Goal: Check status

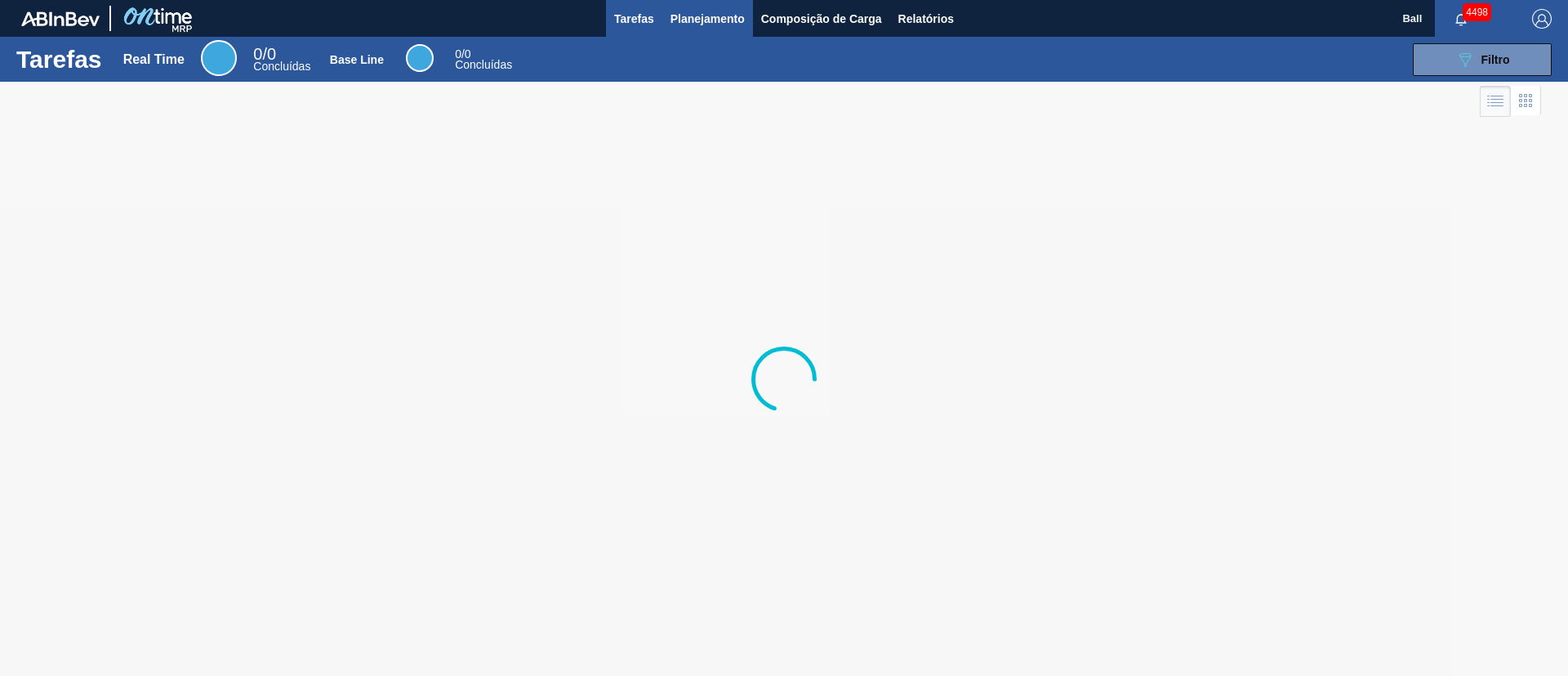
click at [725, 27] on span "Planejamento" at bounding box center [708, 19] width 75 height 20
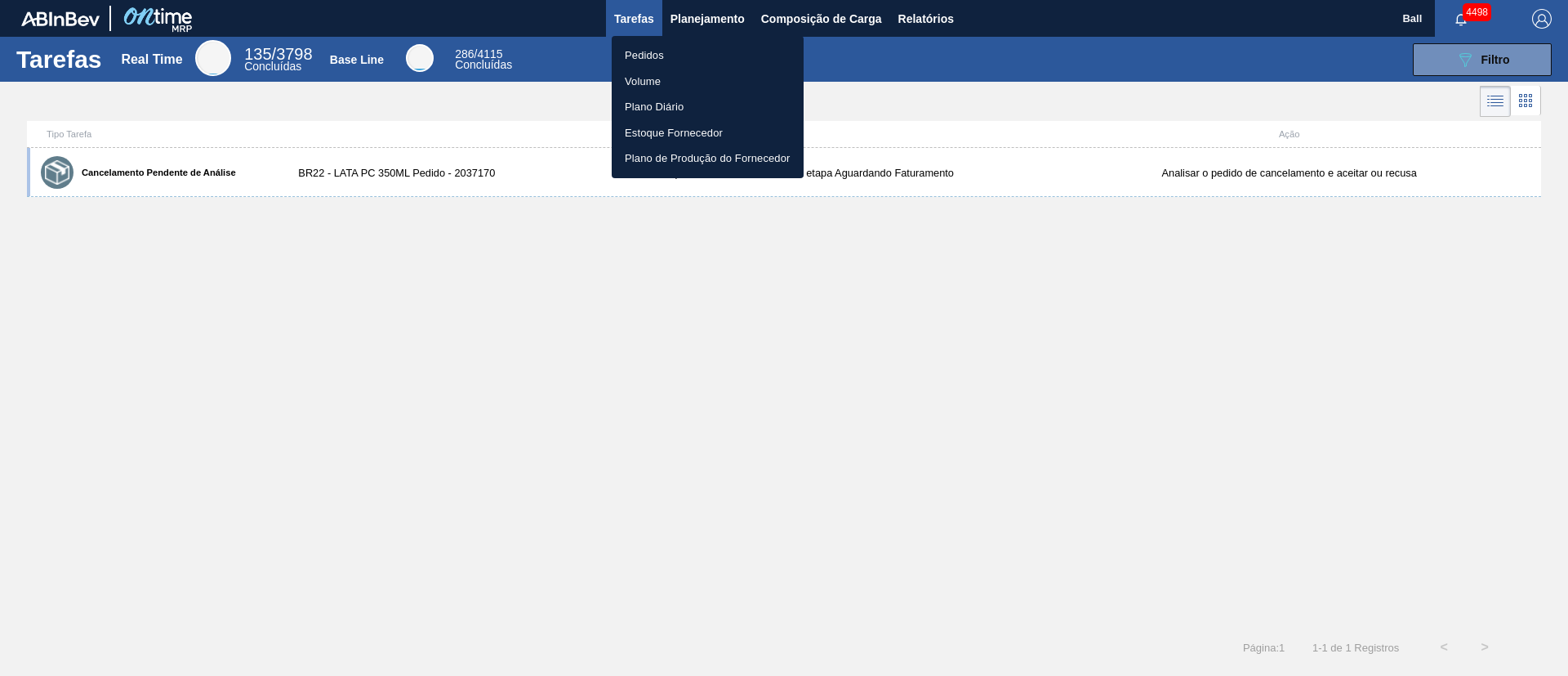
click at [658, 51] on li "Pedidos" at bounding box center [708, 56] width 192 height 26
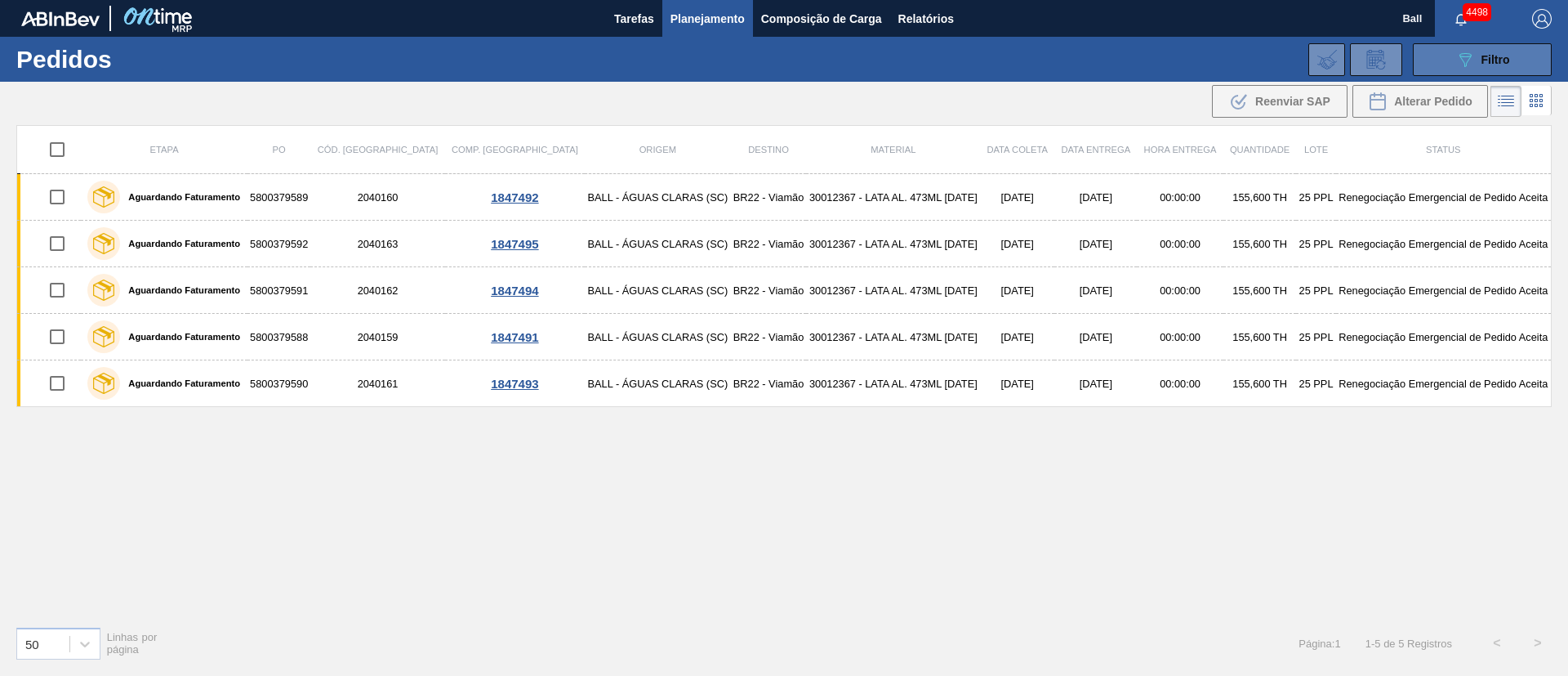
click at [1497, 48] on button "089F7B8B-B2A5-4AFE-B5C0-19BA573D28AC Filtro" at bounding box center [1482, 60] width 139 height 33
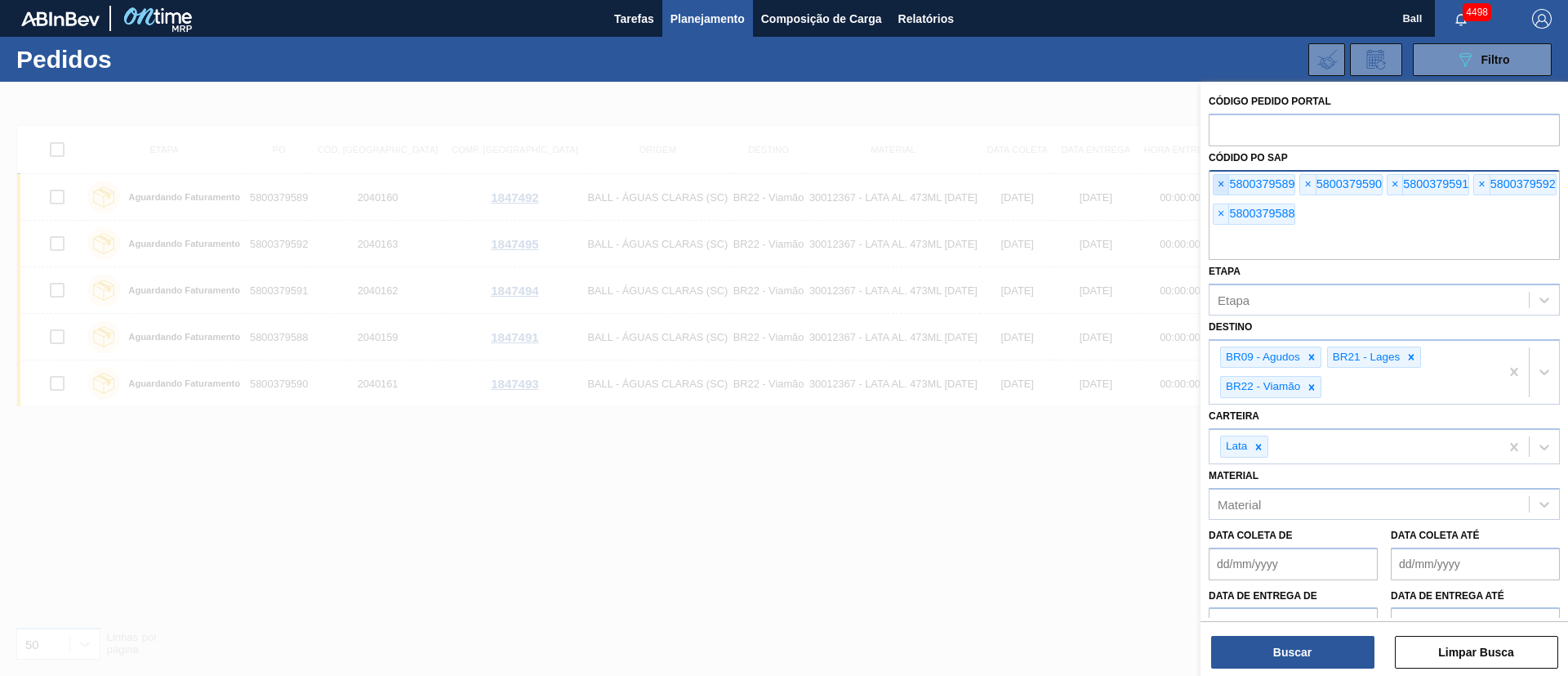
click at [1222, 178] on span "×" at bounding box center [1221, 185] width 16 height 20
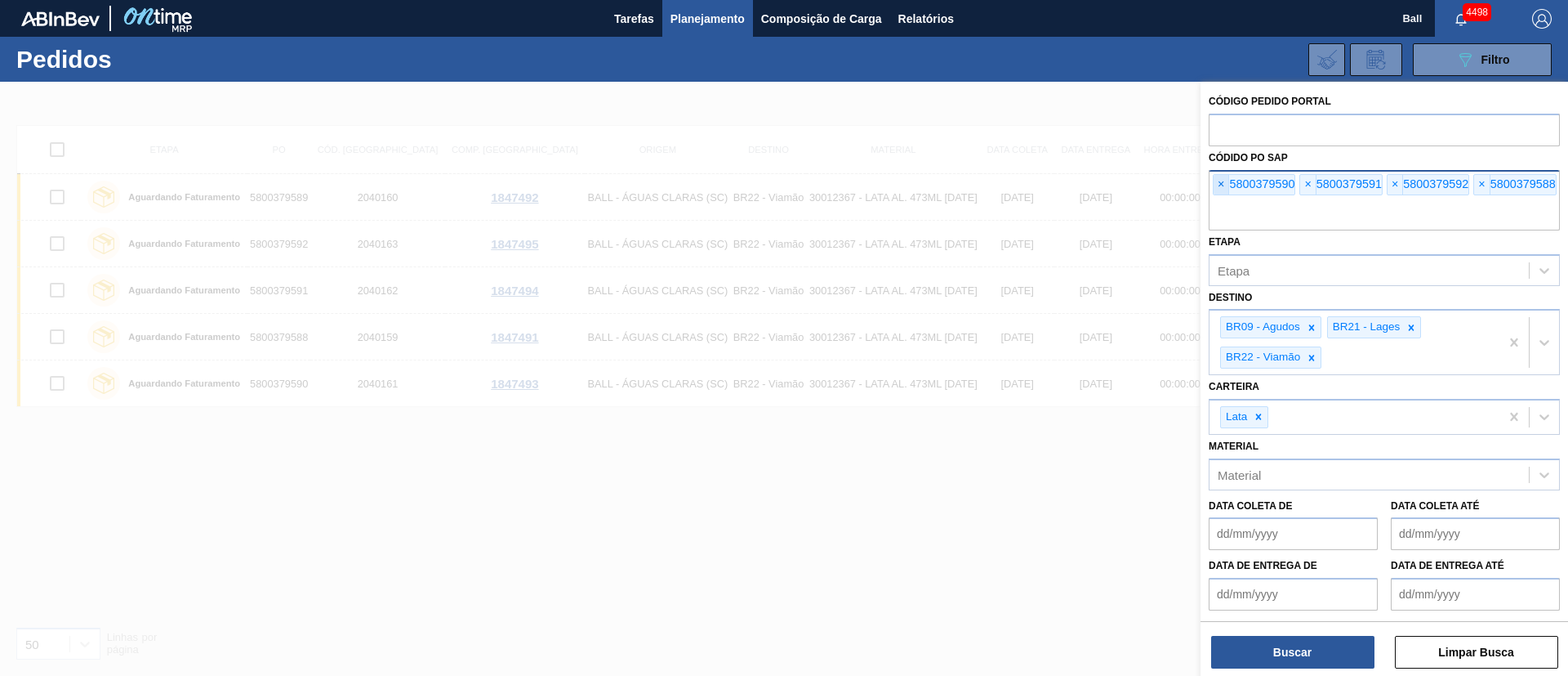
click at [1222, 178] on span "×" at bounding box center [1221, 185] width 16 height 20
click at [1222, 200] on input "text" at bounding box center [1384, 215] width 351 height 31
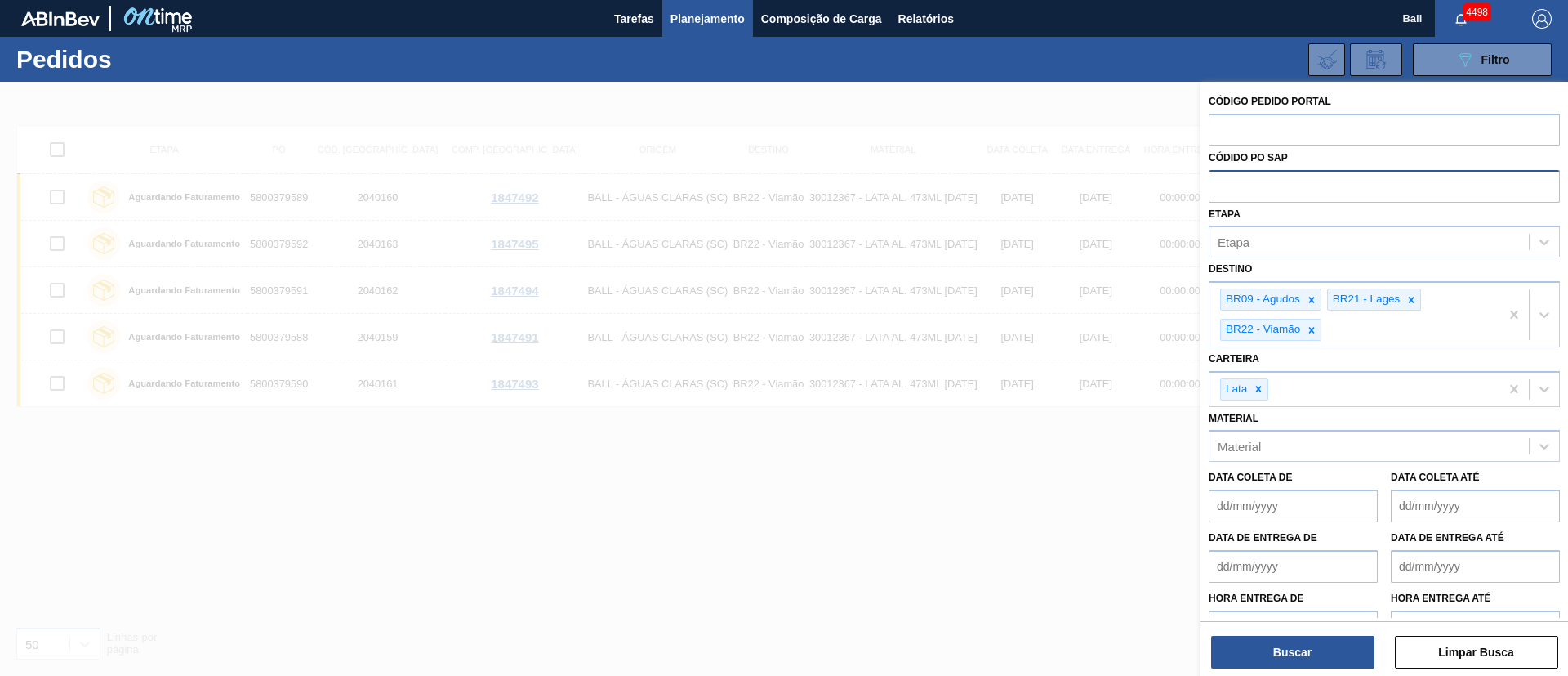
paste input "5800379662"
type input "5800379662"
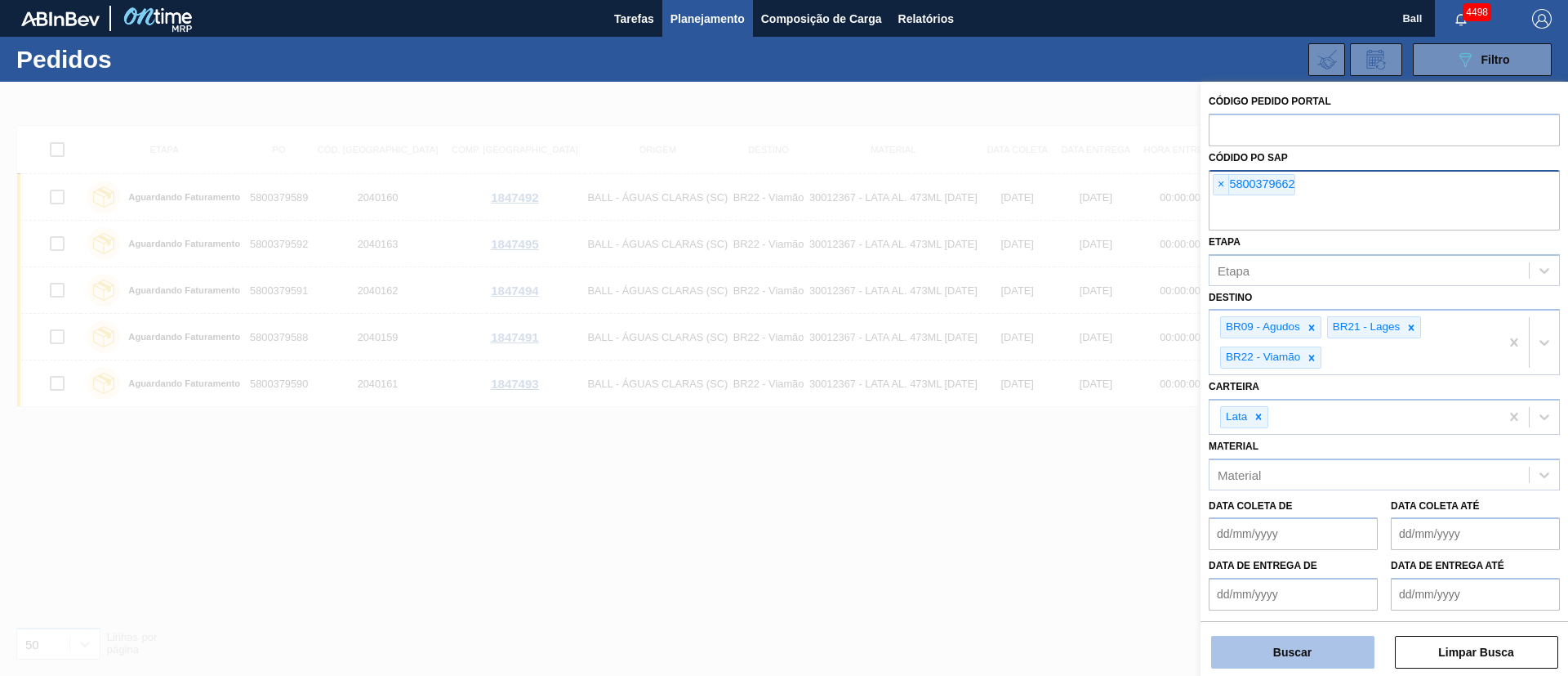
click at [1293, 663] on button "Buscar" at bounding box center [1292, 652] width 163 height 33
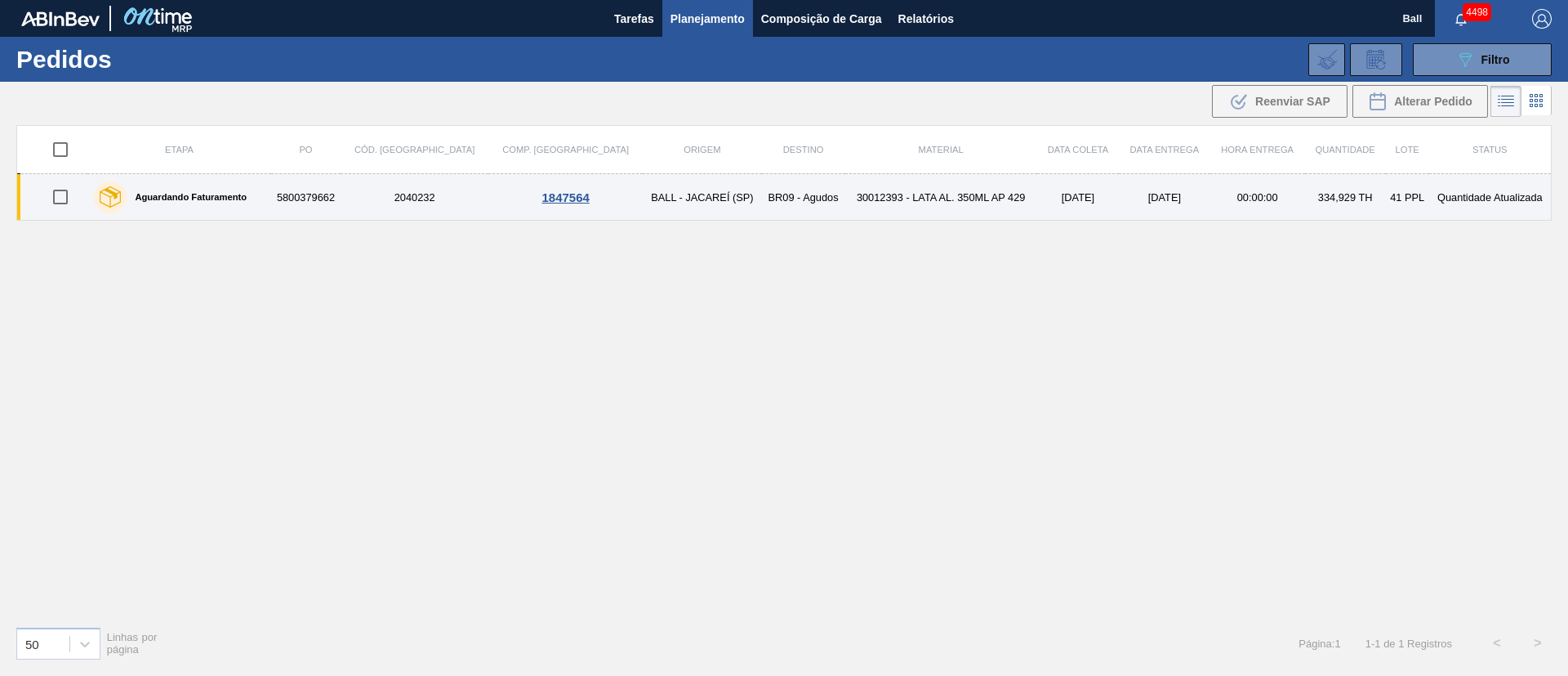
click at [845, 189] on td "30012393 - LATA AL. 350ML AP 429" at bounding box center [941, 197] width 192 height 47
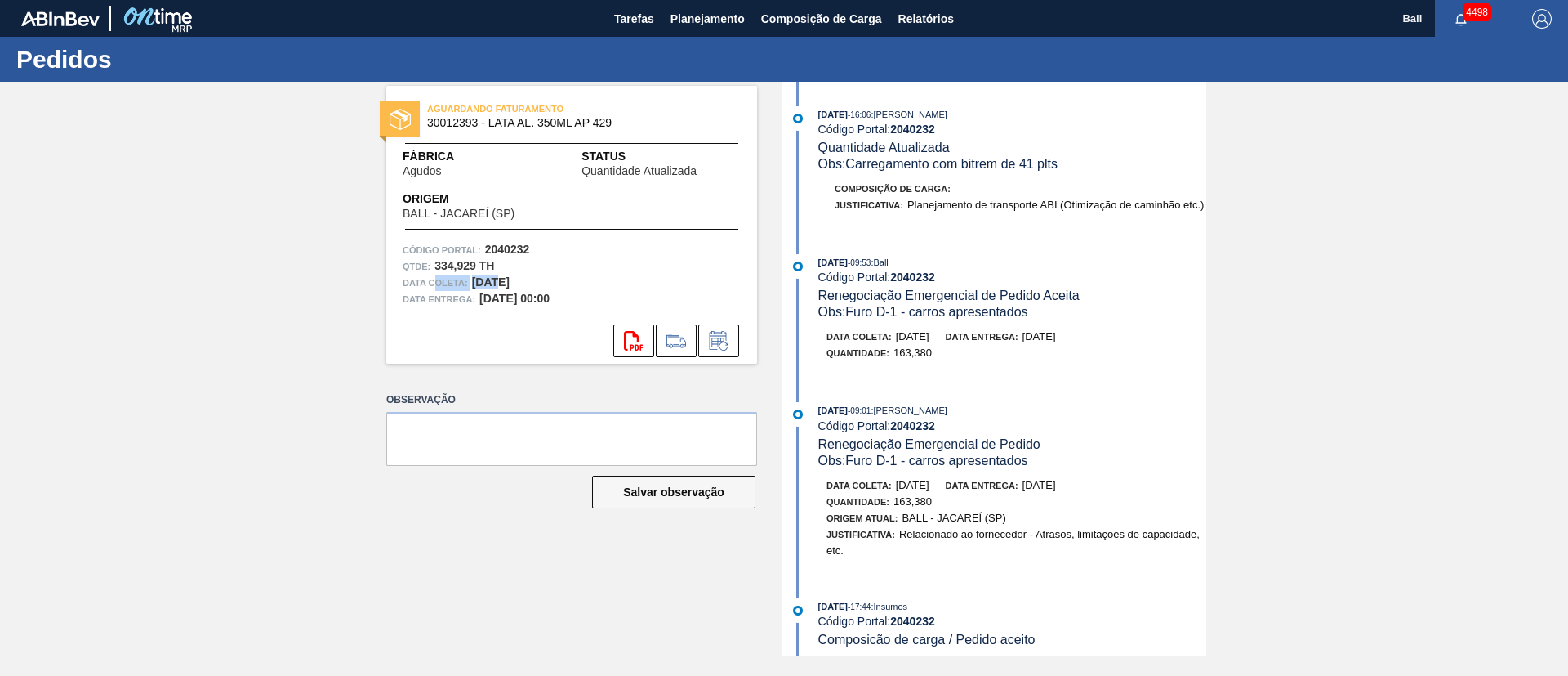
drag, startPoint x: 493, startPoint y: 274, endPoint x: 430, endPoint y: 274, distance: 63.0
click at [430, 274] on div "Data coleta: [DATE]" at bounding box center [571, 283] width 338 height 16
drag, startPoint x: 430, startPoint y: 269, endPoint x: 518, endPoint y: 268, distance: 88.0
click at [507, 268] on div "Qtde : 334,929 TH" at bounding box center [571, 266] width 338 height 16
click at [518, 268] on div "Qtde : 334,929 TH" at bounding box center [571, 266] width 338 height 16
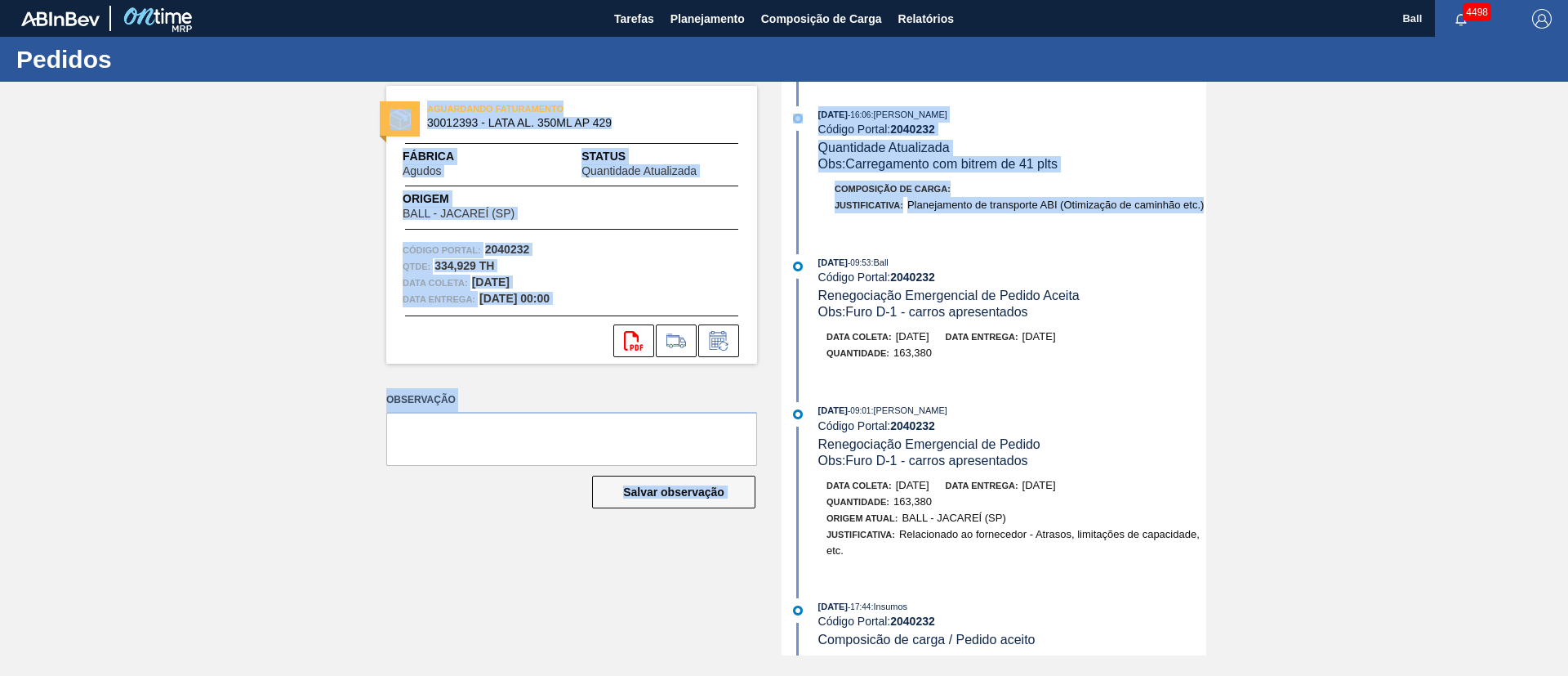
drag, startPoint x: 933, startPoint y: 229, endPoint x: 881, endPoint y: 69, distance: 168.2
click at [881, 69] on div "Pedidos AGUARDANDO FATURAMENTO 30012393 - LATA AL. 350ML AP 429 Fábrica Agudos …" at bounding box center [784, 356] width 1568 height 639
click at [1180, 120] on div "[DATE] 16:06 : [PERSON_NAME]" at bounding box center [1012, 114] width 387 height 16
